Goal: Task Accomplishment & Management: Use online tool/utility

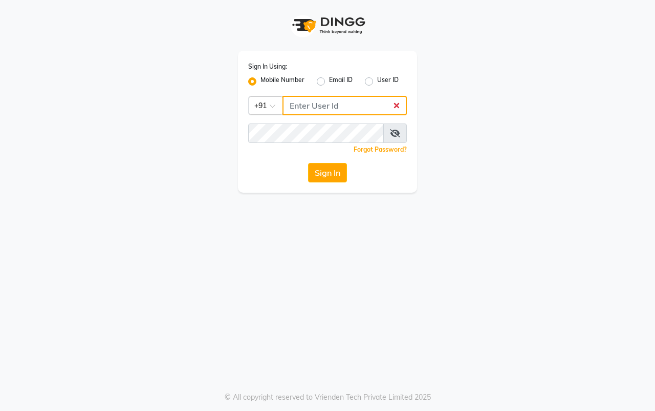
click at [303, 104] on input "Username" at bounding box center [345, 105] width 124 height 19
type input "9307399288"
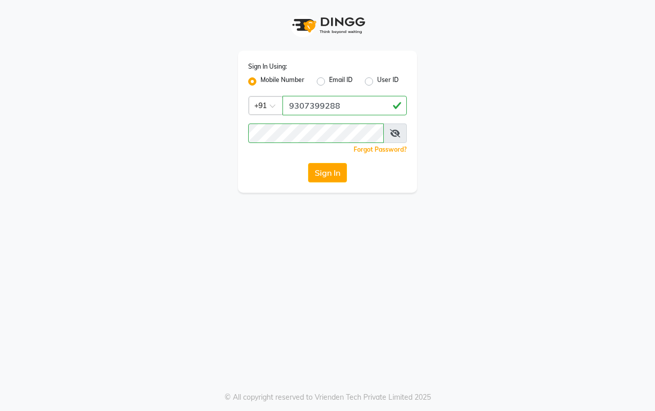
click at [391, 130] on icon at bounding box center [395, 133] width 10 height 8
click at [313, 176] on button "Sign In" at bounding box center [327, 172] width 39 height 19
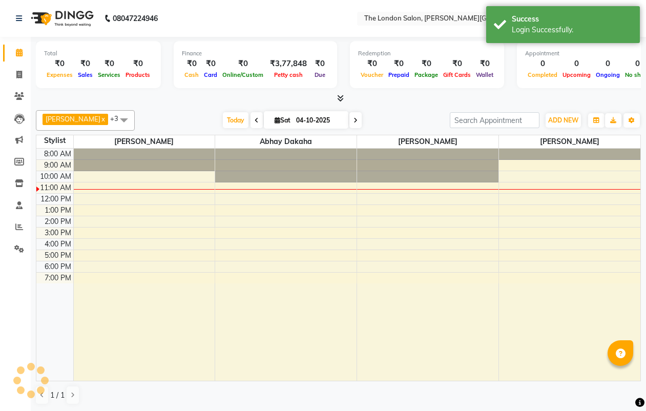
select select "en"
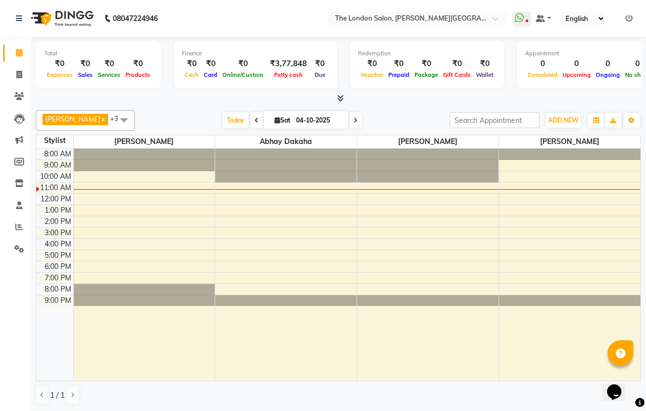
click at [340, 98] on icon at bounding box center [340, 98] width 7 height 8
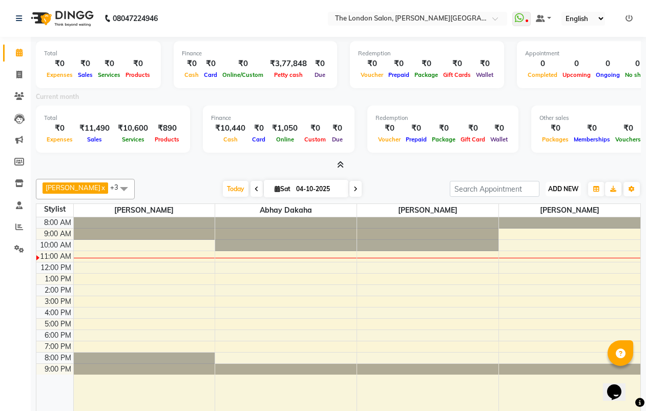
click at [552, 186] on span "ADD NEW" at bounding box center [563, 189] width 30 height 8
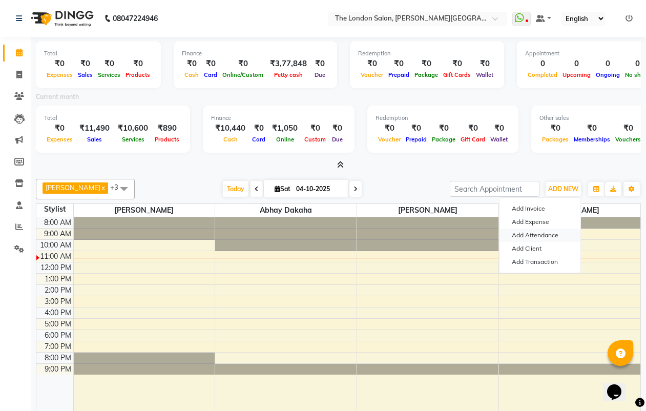
click at [534, 229] on link "Add Attendance" at bounding box center [539, 234] width 81 height 13
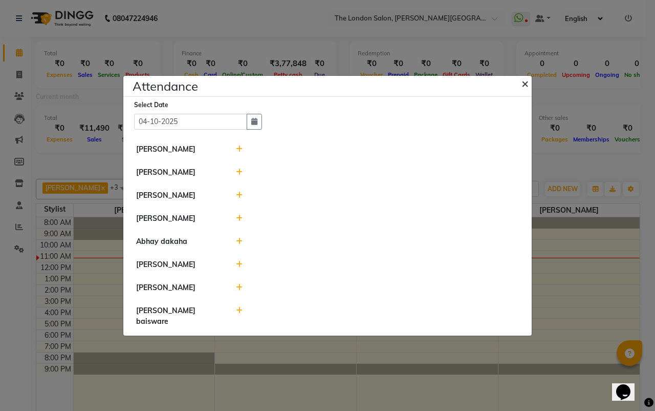
click at [525, 88] on span "×" at bounding box center [525, 82] width 7 height 15
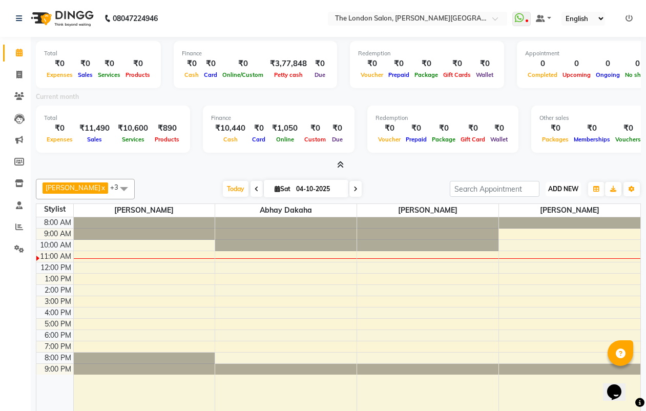
click at [573, 187] on span "ADD NEW" at bounding box center [563, 189] width 30 height 8
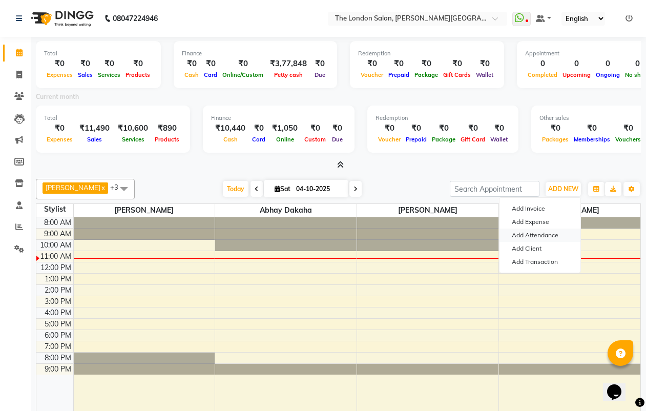
click at [552, 232] on link "Add Attendance" at bounding box center [539, 234] width 81 height 13
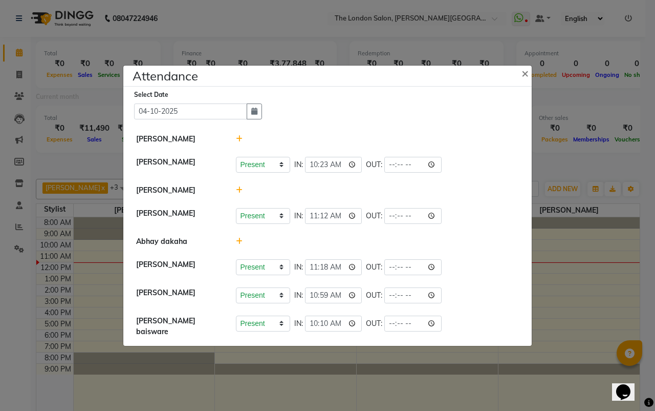
click at [514, 58] on button "×" at bounding box center [527, 72] width 26 height 29
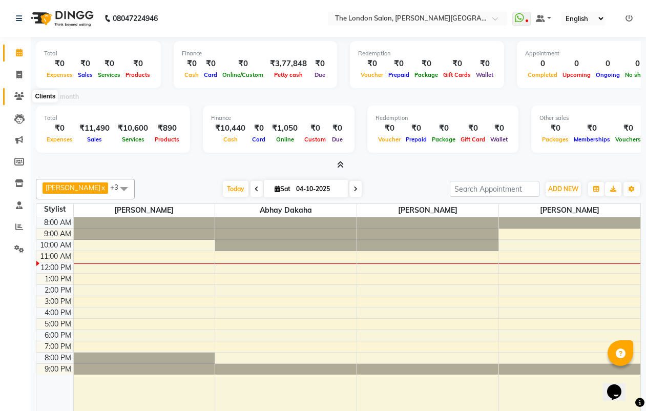
click at [21, 94] on icon at bounding box center [19, 96] width 10 height 8
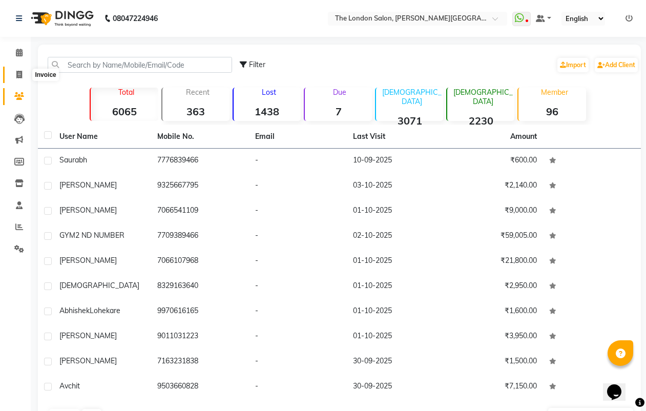
click at [22, 80] on span at bounding box center [19, 75] width 18 height 12
select select "service"
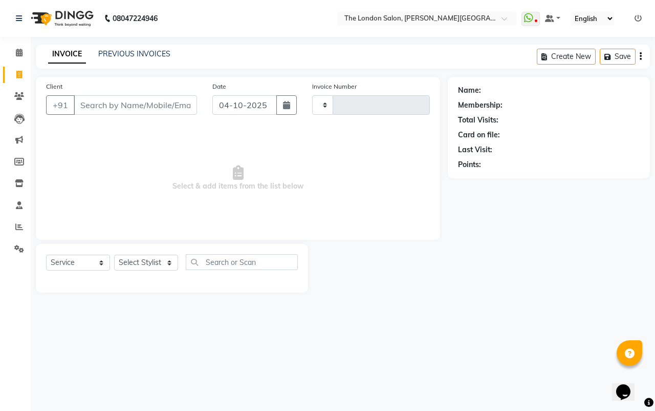
type input "1196"
select select "4682"
click at [117, 111] on input "Client" at bounding box center [135, 104] width 123 height 19
click at [131, 97] on input "Client" at bounding box center [135, 104] width 123 height 19
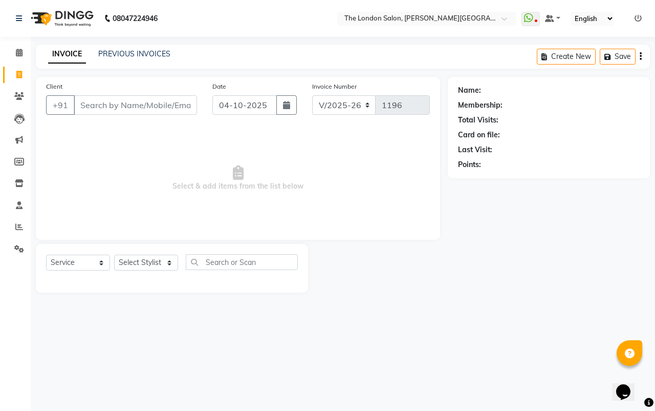
click at [128, 107] on input "Client" at bounding box center [135, 104] width 123 height 19
